Goal: Information Seeking & Learning: Learn about a topic

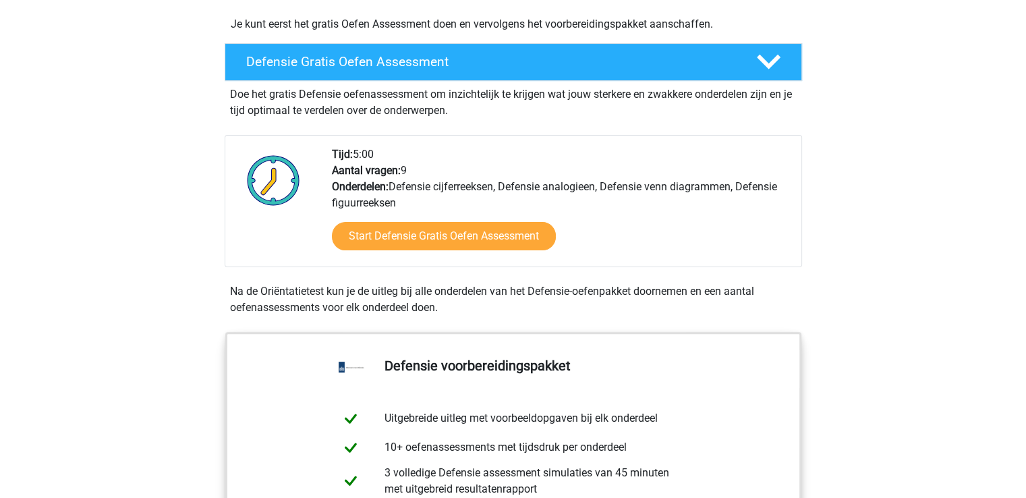
scroll to position [370, 0]
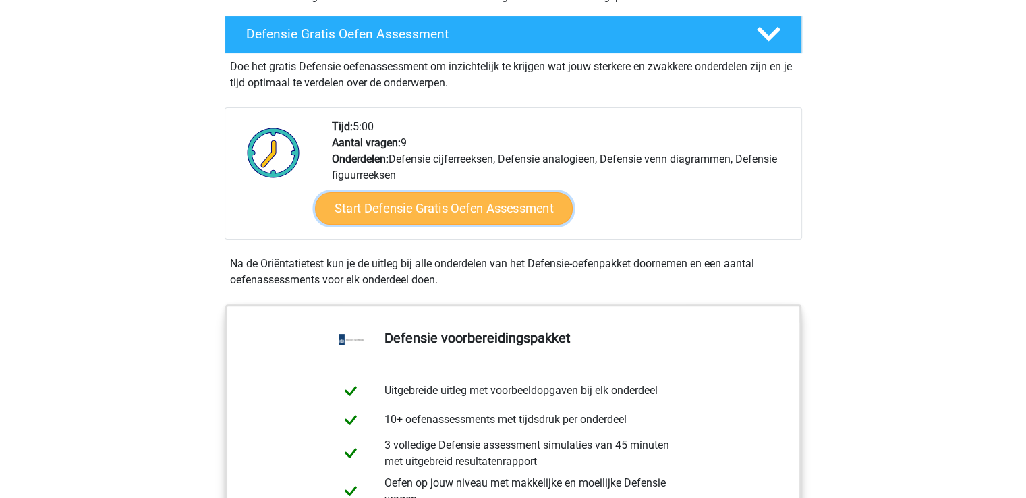
click at [488, 215] on link "Start Defensie Gratis Oefen Assessment" at bounding box center [444, 208] width 258 height 32
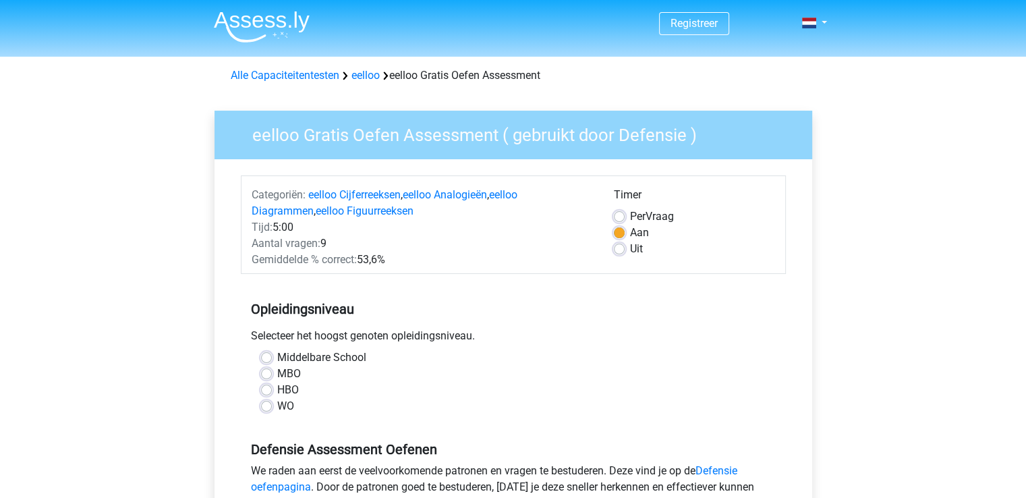
click at [291, 391] on label "HBO" at bounding box center [288, 390] width 22 height 16
click at [272, 391] on input "HBO" at bounding box center [266, 388] width 11 height 13
radio input "true"
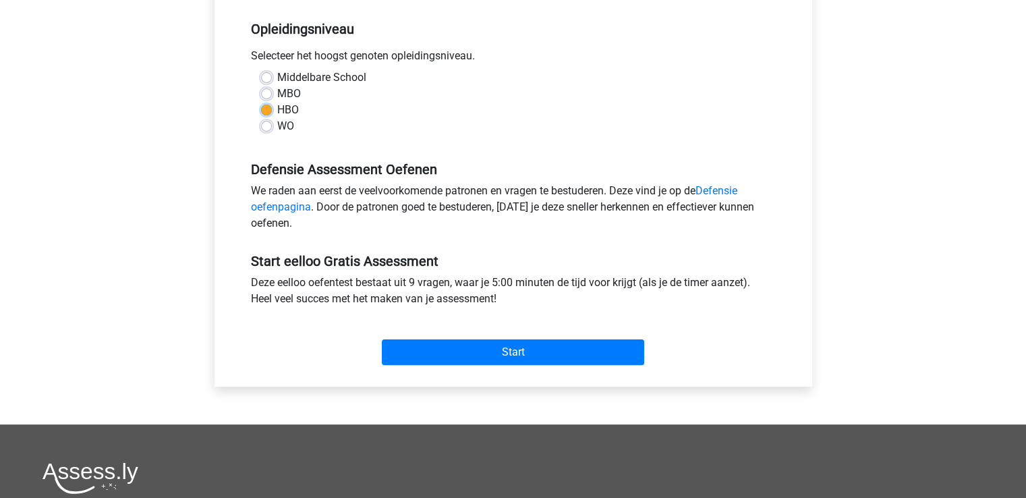
scroll to position [289, 0]
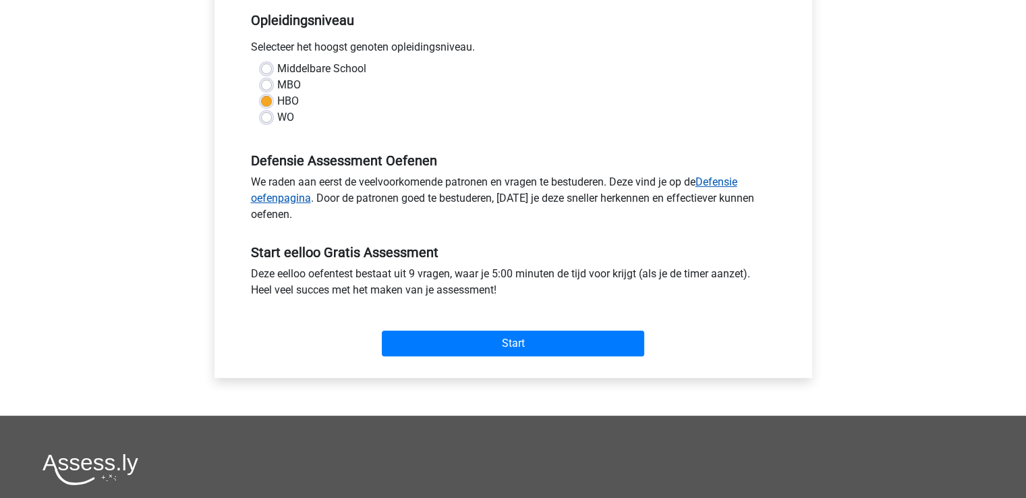
click at [727, 185] on link "Defensie oefenpagina" at bounding box center [494, 189] width 486 height 29
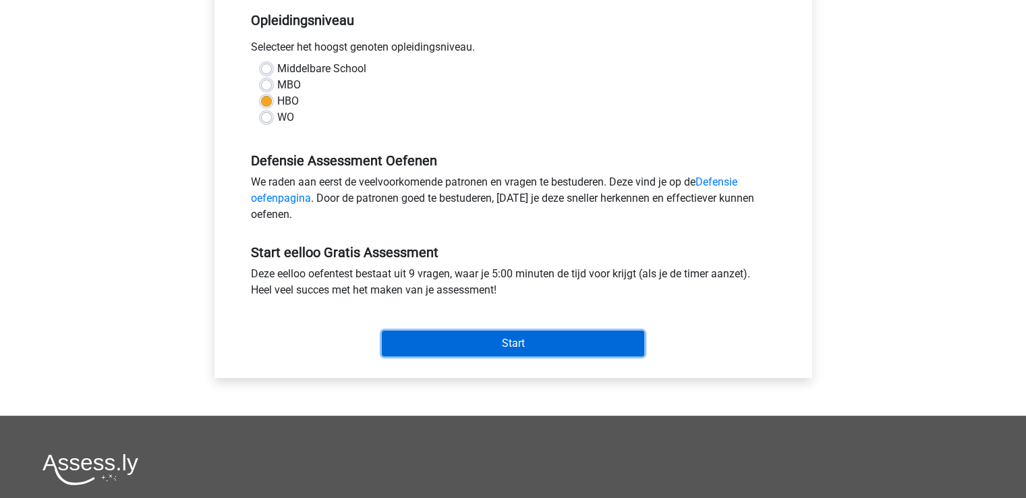
drag, startPoint x: 463, startPoint y: 337, endPoint x: 456, endPoint y: 287, distance: 49.8
click at [456, 287] on div "Start eelloo Gratis Assessment Deze eelloo oefentest bestaat uit 9 vragen, waar…" at bounding box center [513, 295] width 545 height 134
click at [625, 331] on input "Start" at bounding box center [513, 344] width 262 height 26
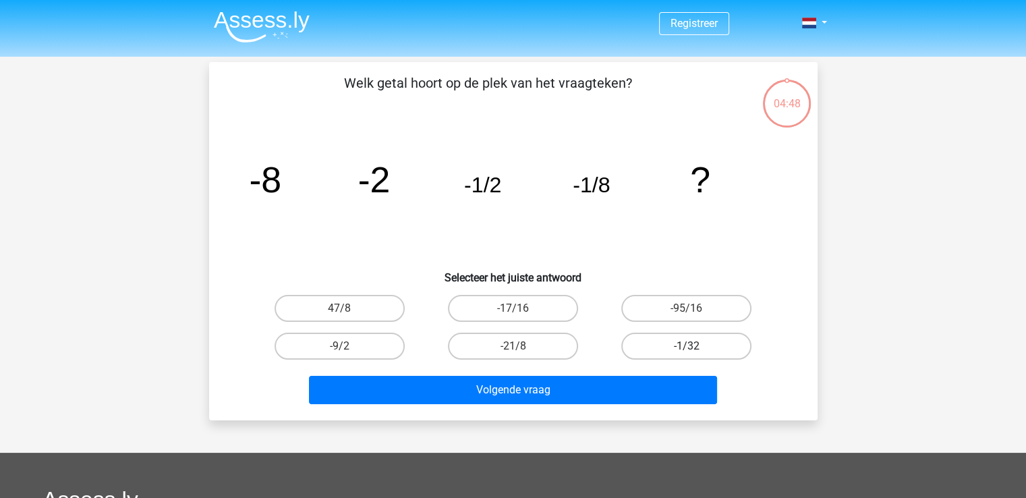
click at [666, 343] on label "-1/32" at bounding box center [686, 346] width 130 height 27
click at [687, 346] on input "-1/32" at bounding box center [691, 350] width 9 height 9
radio input "true"
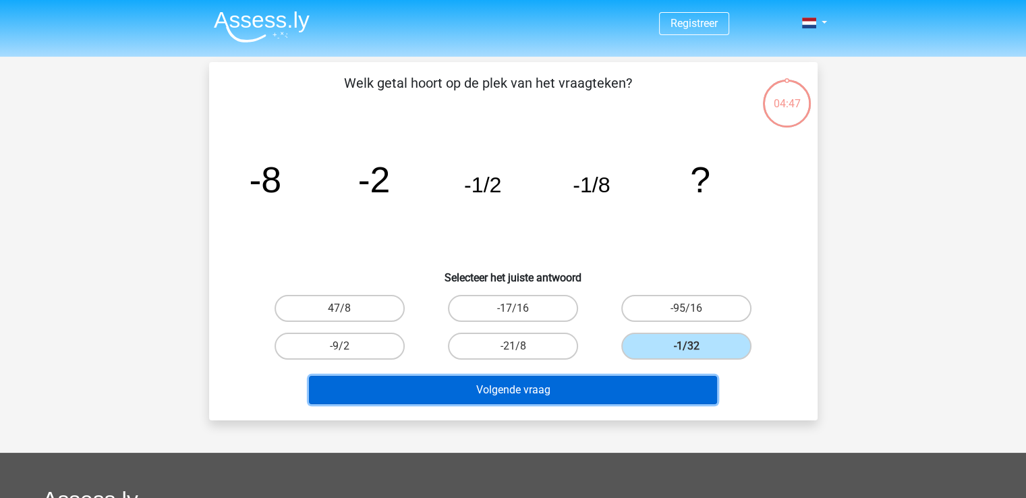
click at [611, 395] on button "Volgende vraag" at bounding box center [513, 390] width 408 height 28
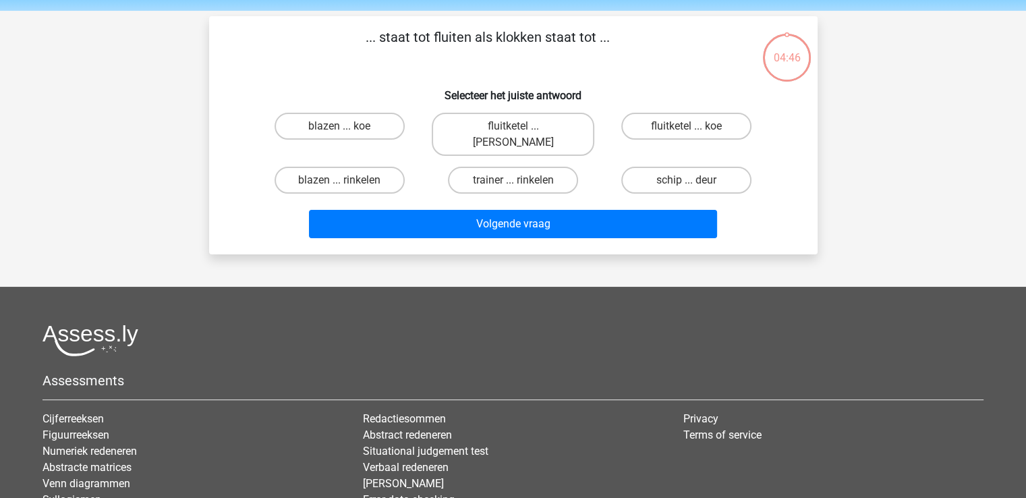
scroll to position [62, 0]
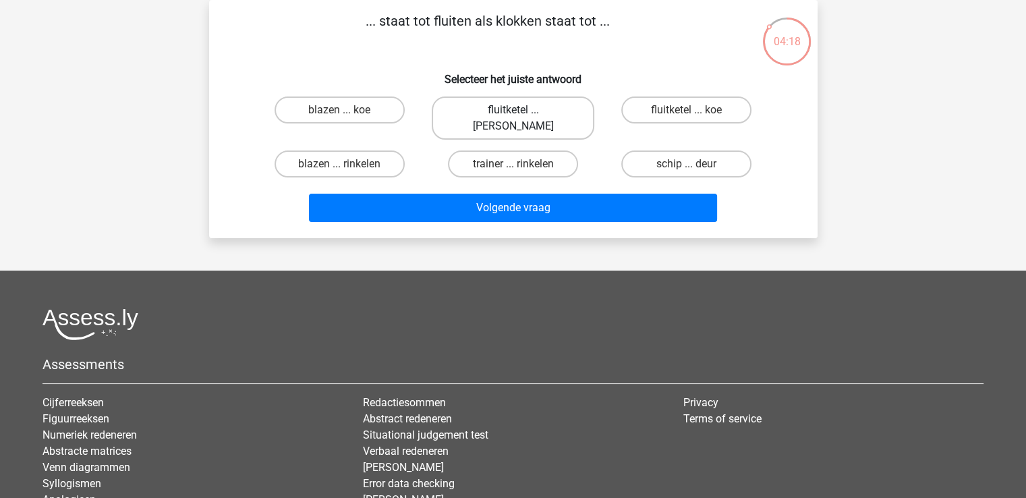
click at [540, 109] on label "fluitketel ... luiden" at bounding box center [513, 117] width 163 height 43
click at [521, 110] on input "fluitketel ... luiden" at bounding box center [517, 114] width 9 height 9
radio input "true"
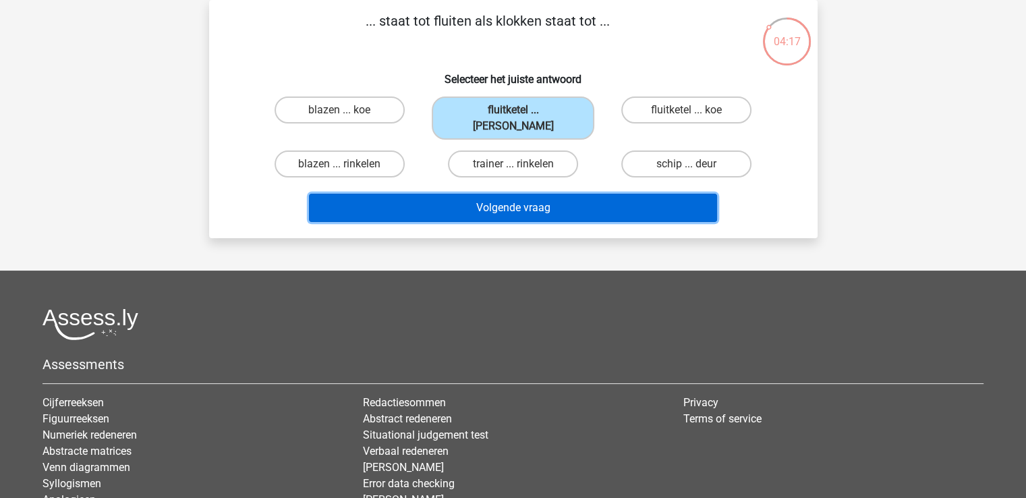
click at [541, 196] on button "Volgende vraag" at bounding box center [513, 208] width 408 height 28
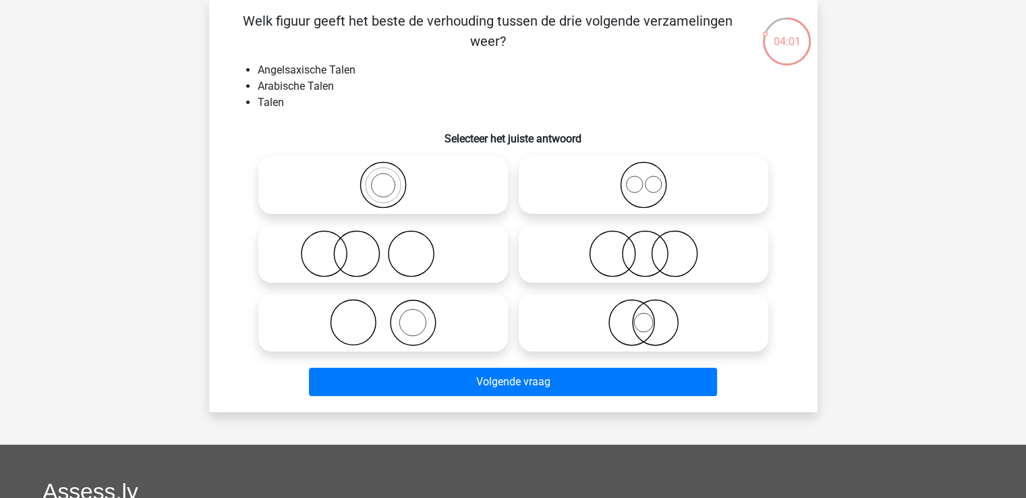
click at [665, 187] on circle at bounding box center [643, 185] width 45 height 45
click at [652, 178] on input "radio" at bounding box center [648, 173] width 9 height 9
radio input "true"
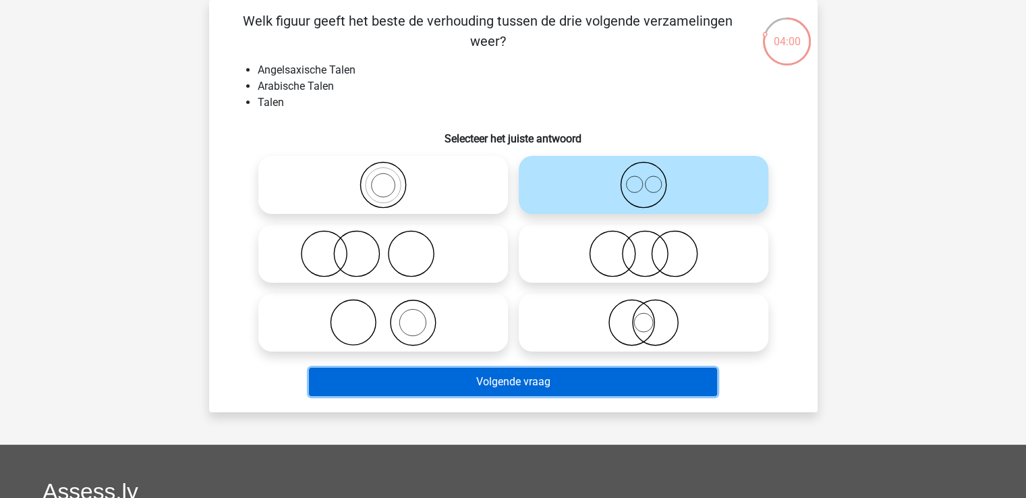
click at [536, 387] on button "Volgende vraag" at bounding box center [513, 382] width 408 height 28
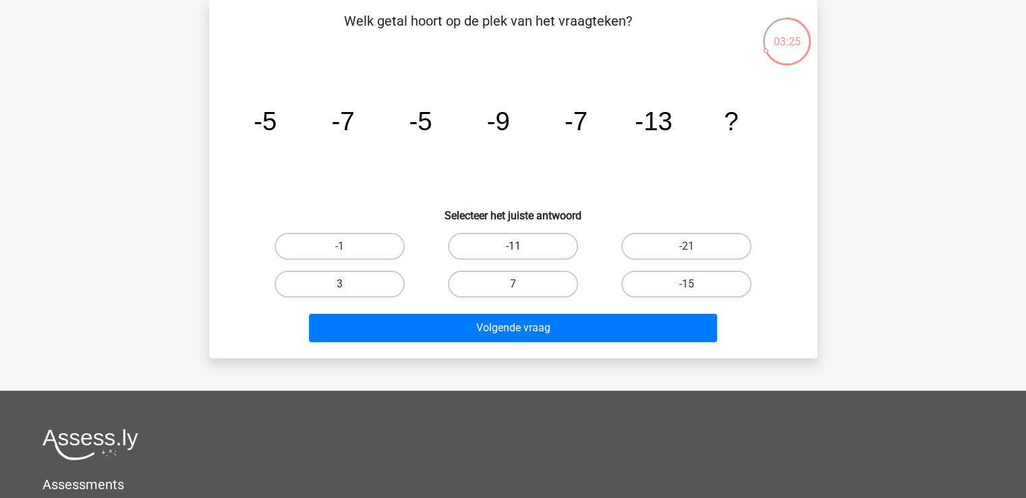
click at [530, 244] on label "-11" at bounding box center [513, 246] width 130 height 27
click at [521, 246] on input "-11" at bounding box center [517, 250] width 9 height 9
radio input "true"
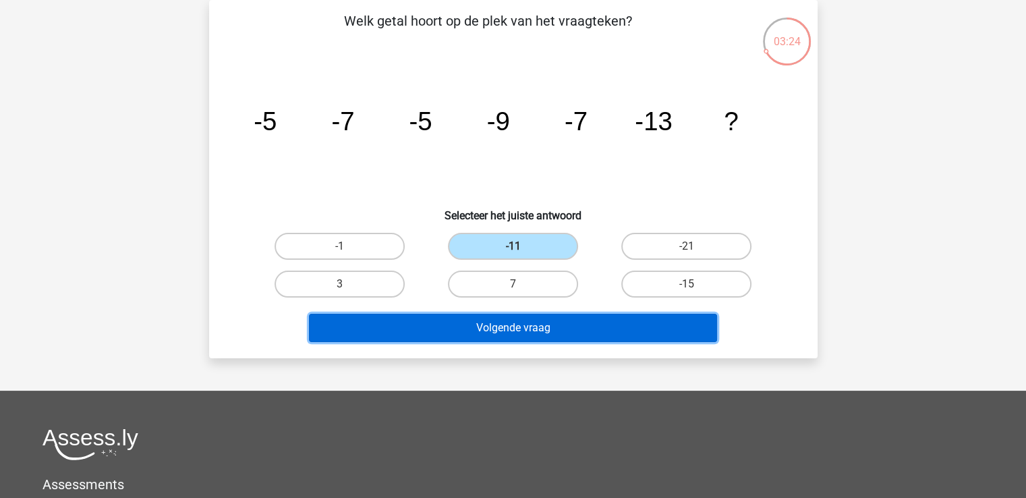
click at [540, 322] on button "Volgende vraag" at bounding box center [513, 328] width 408 height 28
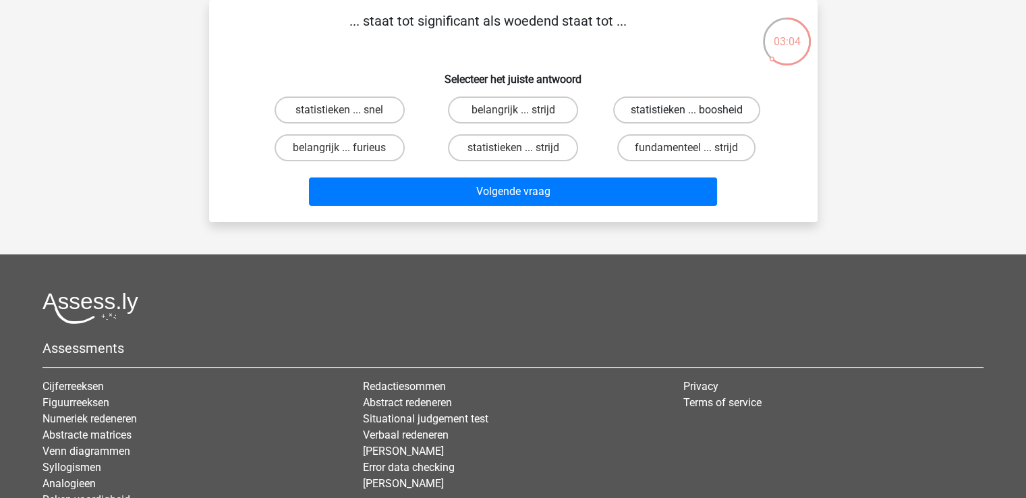
click at [708, 110] on label "statistieken ... boosheid" at bounding box center [686, 109] width 147 height 27
click at [696, 110] on input "statistieken ... boosheid" at bounding box center [691, 114] width 9 height 9
radio input "true"
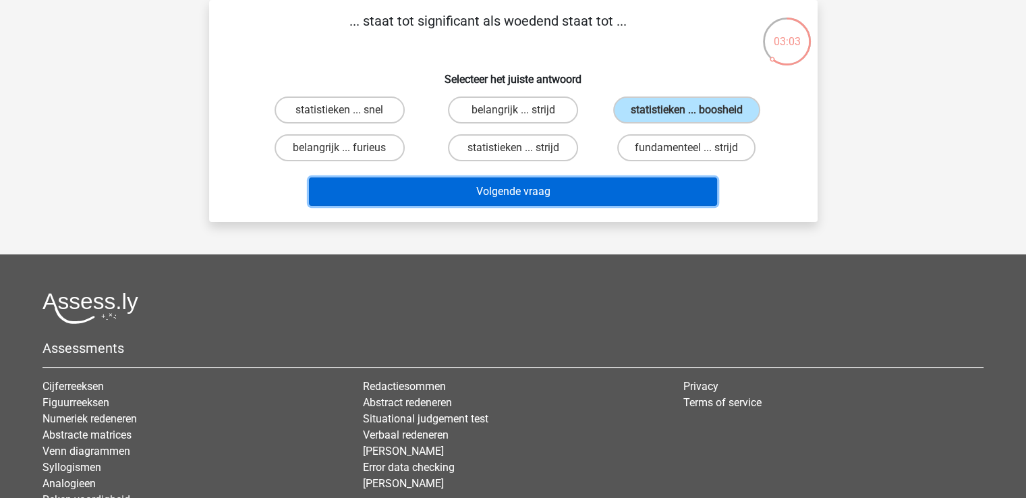
click at [606, 195] on button "Volgende vraag" at bounding box center [513, 191] width 408 height 28
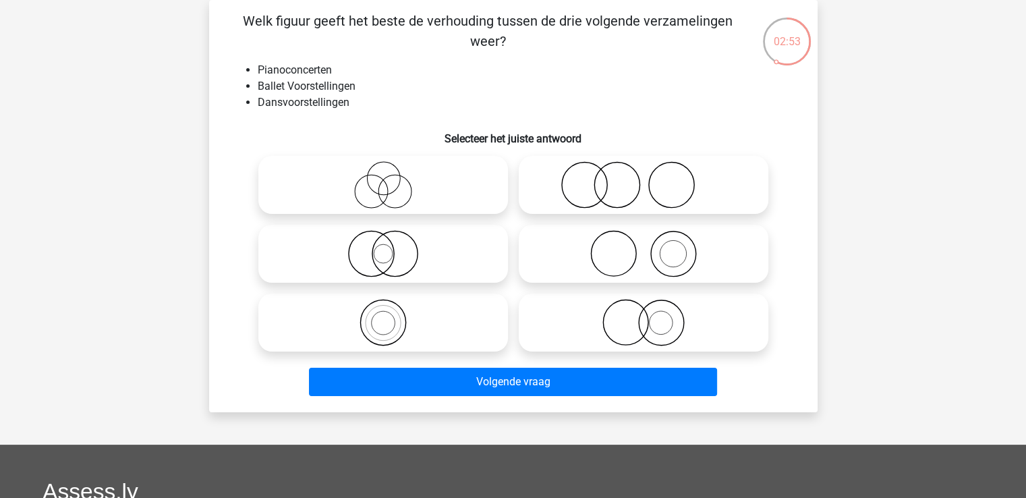
click at [604, 163] on icon at bounding box center [643, 184] width 239 height 47
click at [644, 169] on input "radio" at bounding box center [648, 173] width 9 height 9
radio input "true"
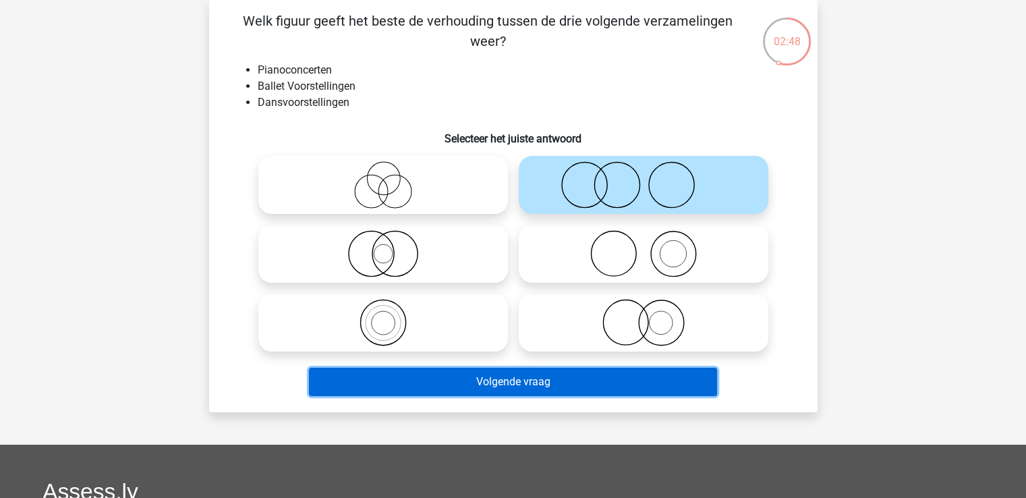
click at [492, 377] on button "Volgende vraag" at bounding box center [513, 382] width 408 height 28
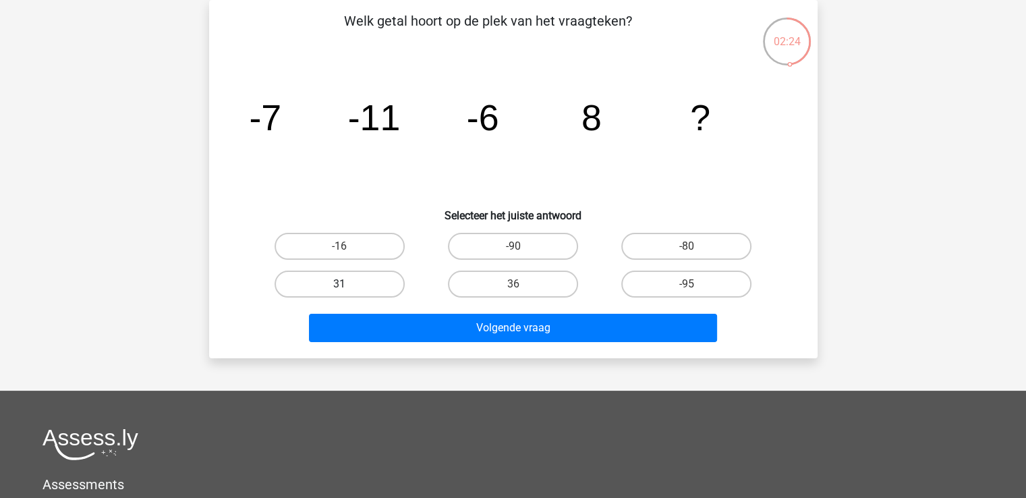
click at [359, 279] on label "31" at bounding box center [340, 284] width 130 height 27
click at [348, 284] on input "31" at bounding box center [343, 288] width 9 height 9
radio input "true"
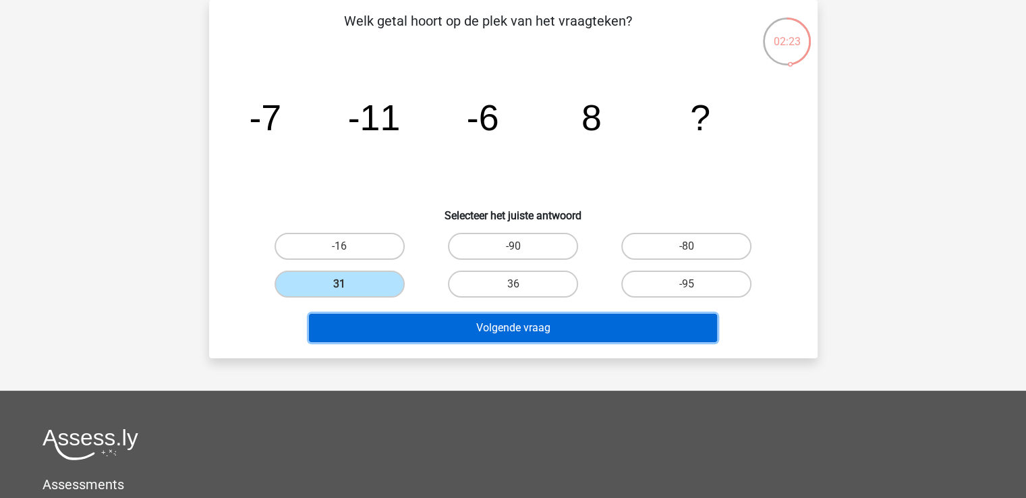
click at [415, 327] on button "Volgende vraag" at bounding box center [513, 328] width 408 height 28
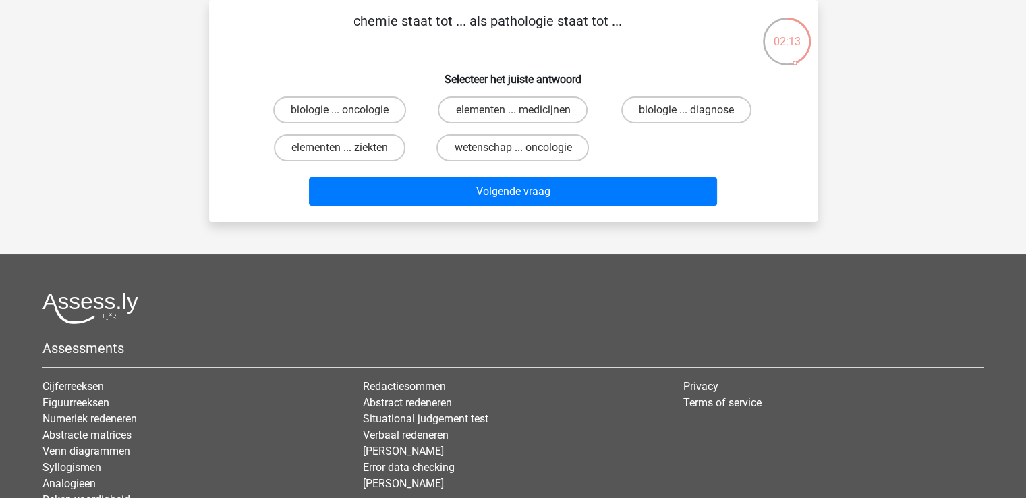
click at [688, 110] on input "biologie ... diagnose" at bounding box center [691, 114] width 9 height 9
radio input "true"
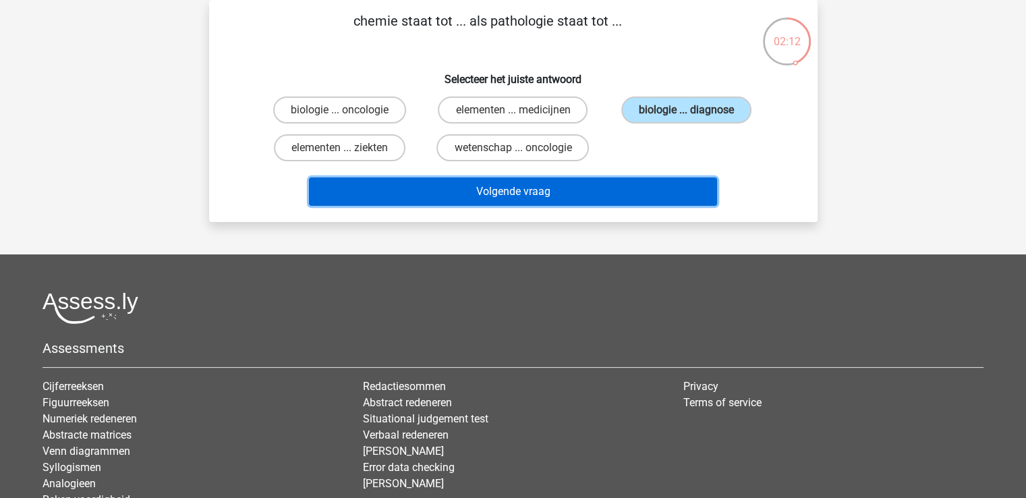
click at [490, 195] on button "Volgende vraag" at bounding box center [513, 191] width 408 height 28
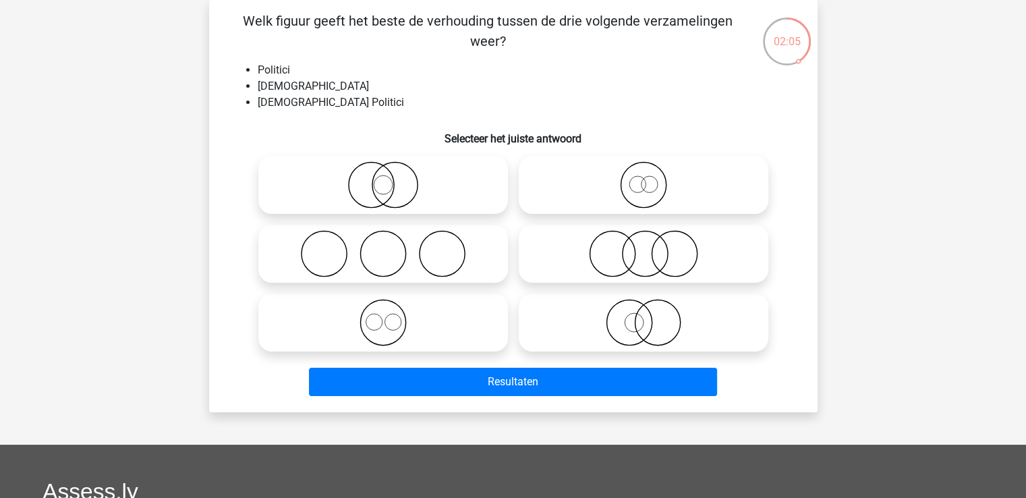
click at [389, 183] on icon at bounding box center [383, 184] width 239 height 47
click at [389, 178] on input "radio" at bounding box center [387, 173] width 9 height 9
radio input "true"
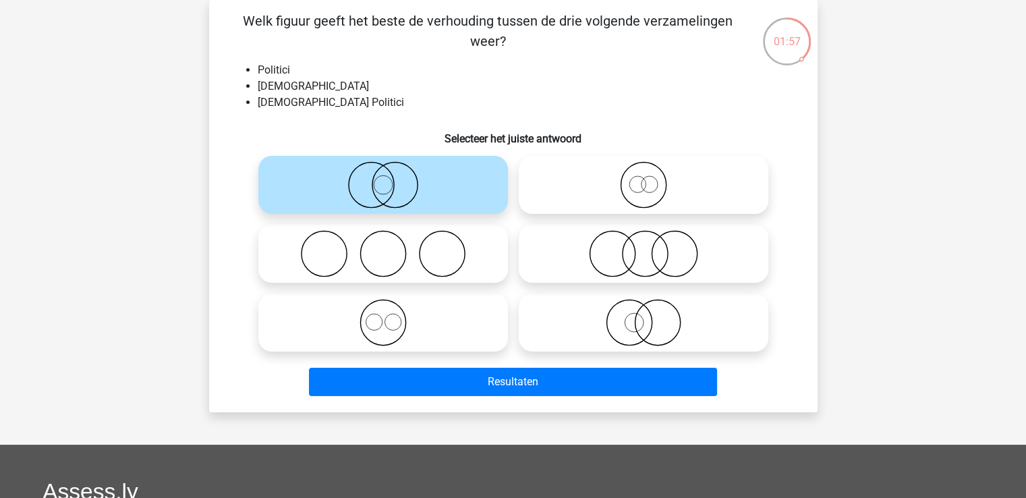
click at [652, 252] on icon at bounding box center [643, 253] width 239 height 47
click at [652, 247] on input "radio" at bounding box center [648, 242] width 9 height 9
radio input "true"
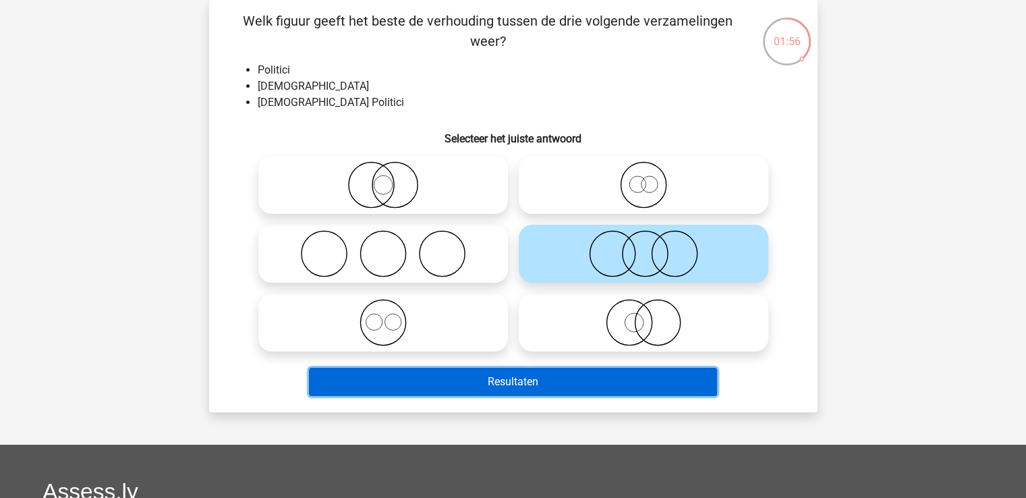
click at [591, 376] on button "Resultaten" at bounding box center [513, 382] width 408 height 28
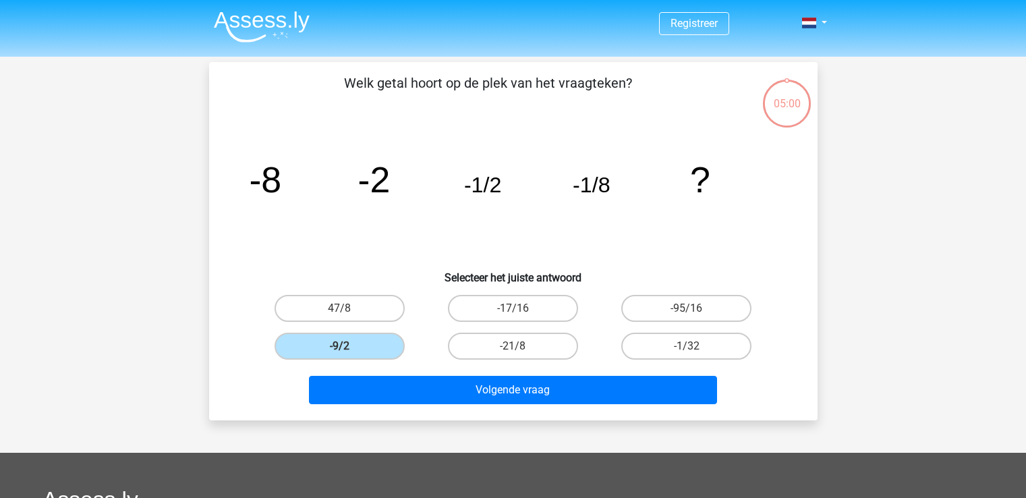
scroll to position [62, 0]
